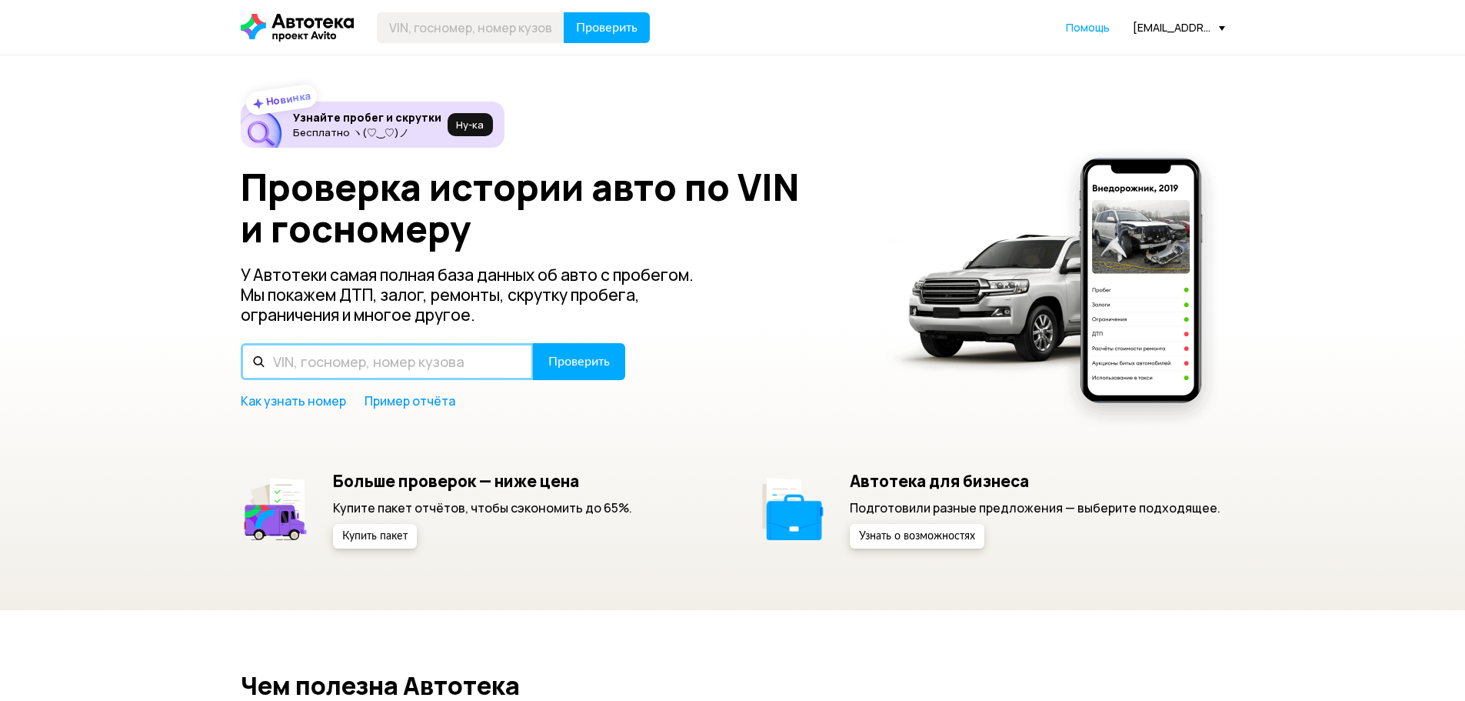
click at [393, 365] on input "text" at bounding box center [387, 361] width 293 height 37
paste input "[US_VEHICLE_IDENTIFICATION_NUMBER]"
type input "[US_VEHICLE_IDENTIFICATION_NUMBER]"
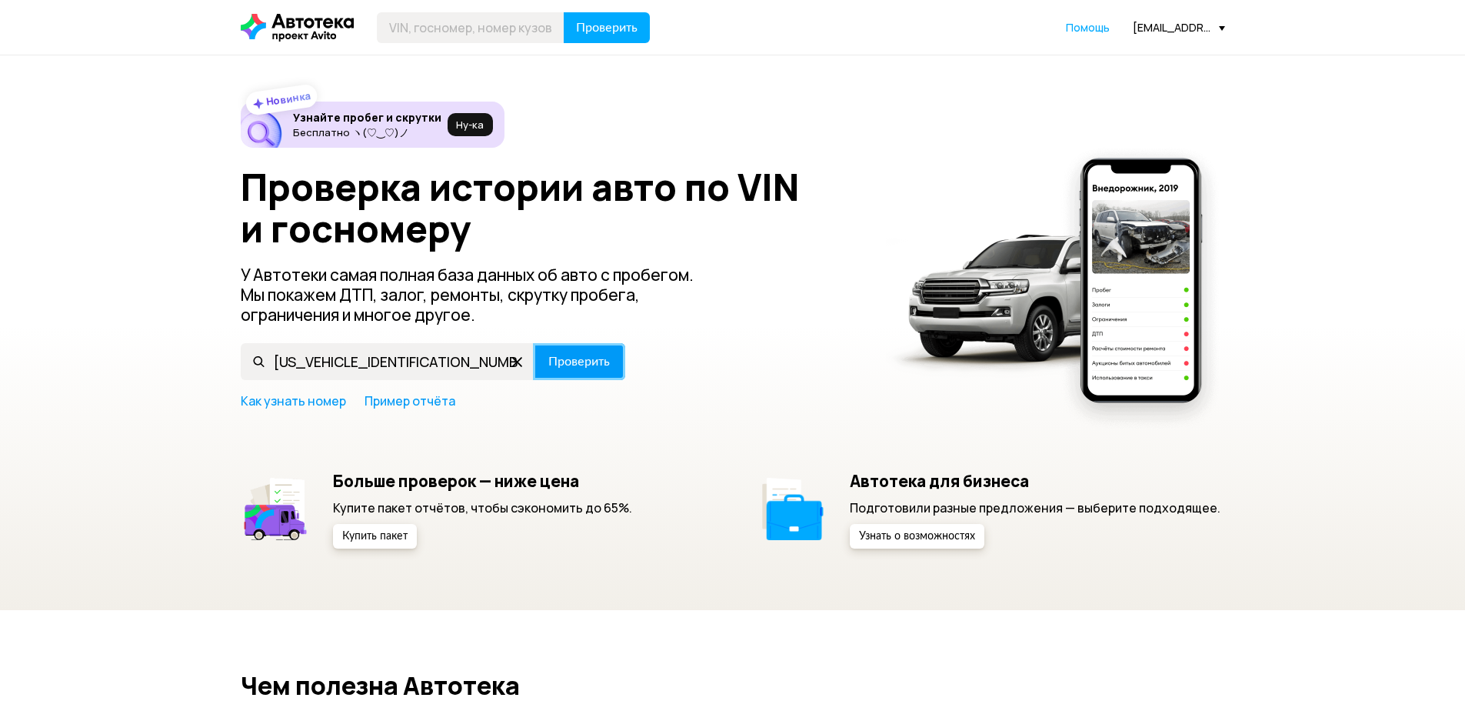
click at [582, 368] on span "Проверить" at bounding box center [580, 361] width 62 height 12
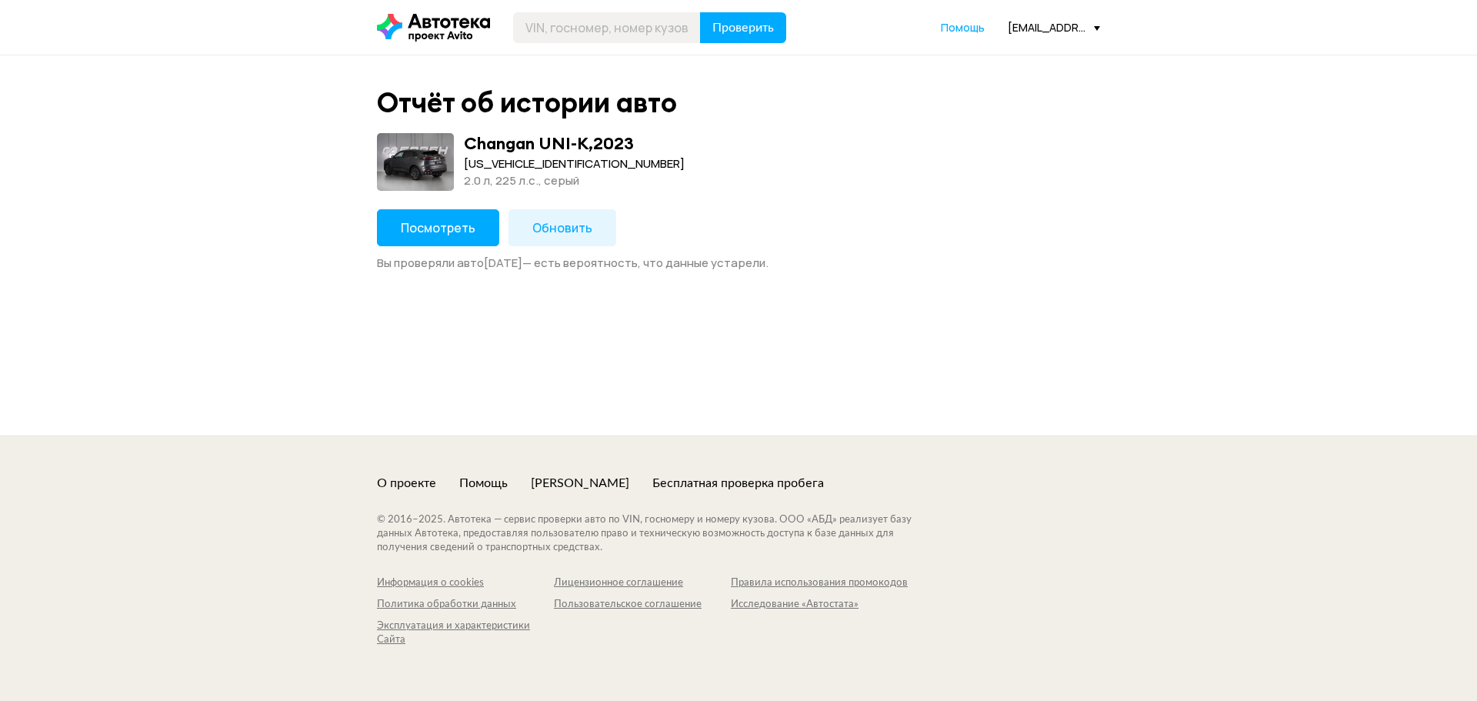
click at [575, 225] on span "Обновить" at bounding box center [562, 227] width 60 height 17
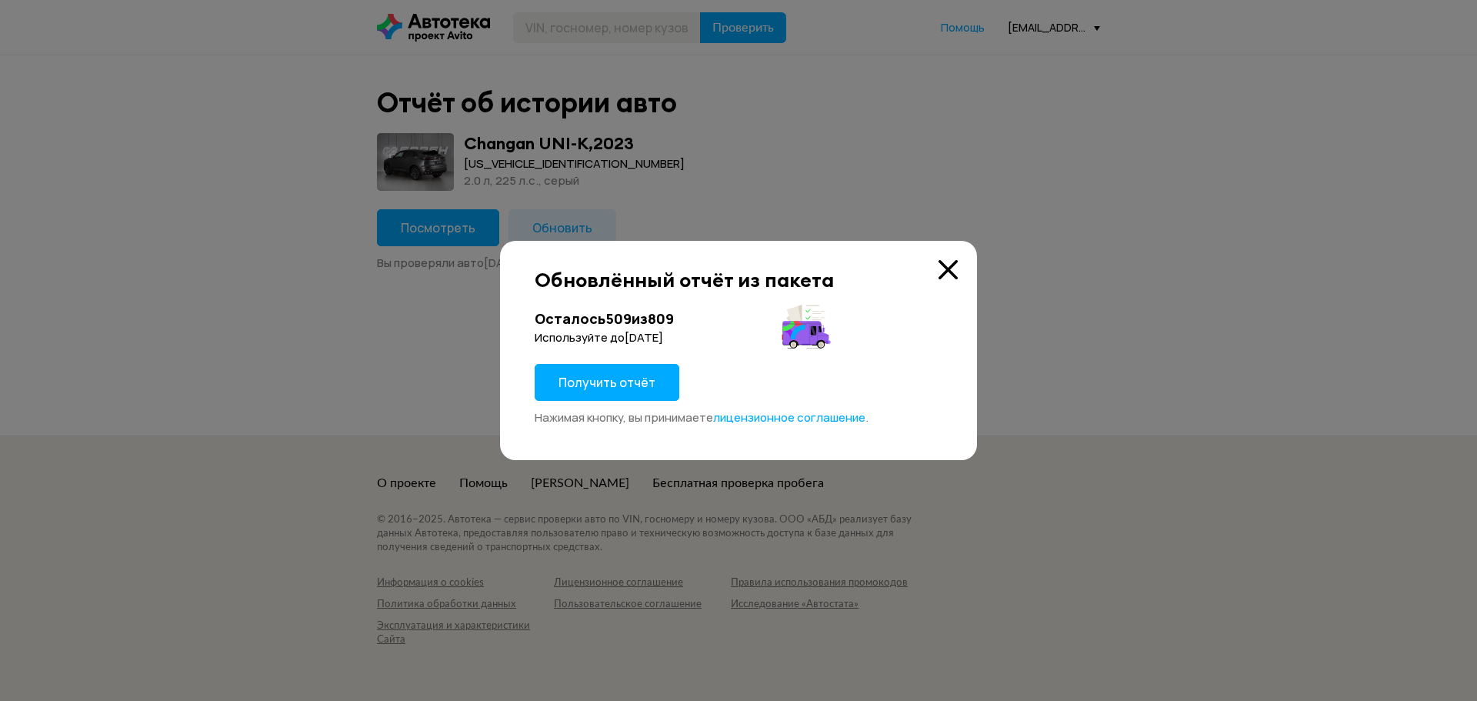
click at [655, 384] on button "Получить отчёт" at bounding box center [607, 382] width 145 height 37
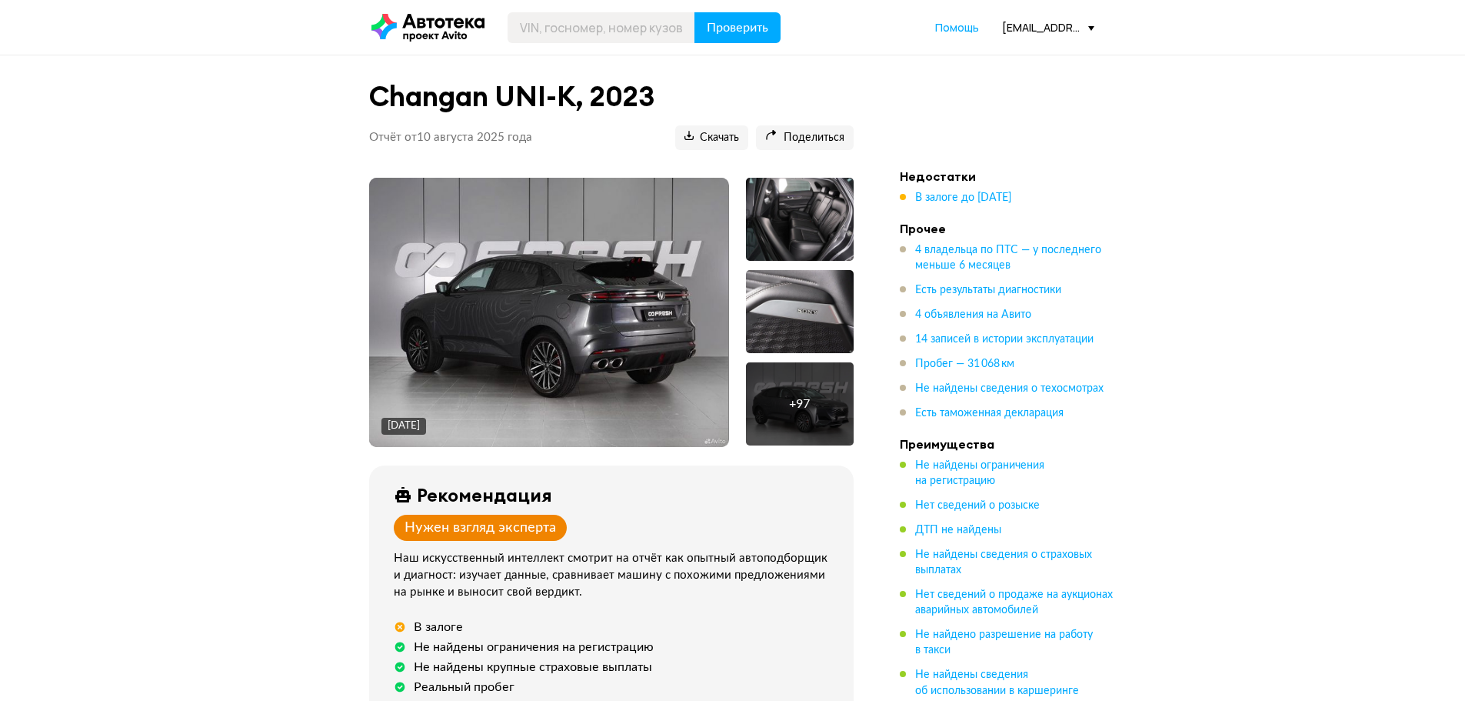
drag, startPoint x: 1060, startPoint y: 108, endPoint x: 1032, endPoint y: 95, distance: 31.7
click at [722, 139] on span "Скачать" at bounding box center [712, 138] width 55 height 15
